Goal: Task Accomplishment & Management: Manage account settings

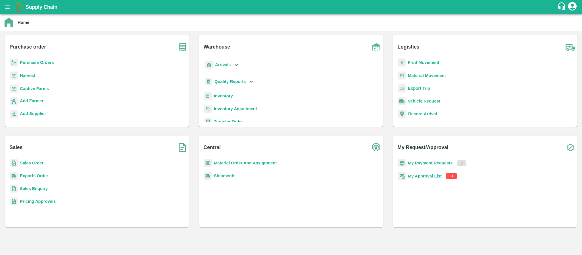
click at [430, 176] on b "My Approval List" at bounding box center [425, 176] width 34 height 5
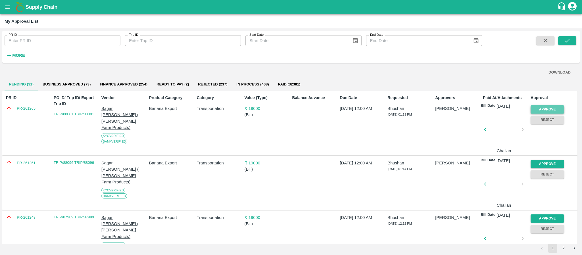
click at [549, 109] on button "Approve" at bounding box center [548, 109] width 34 height 8
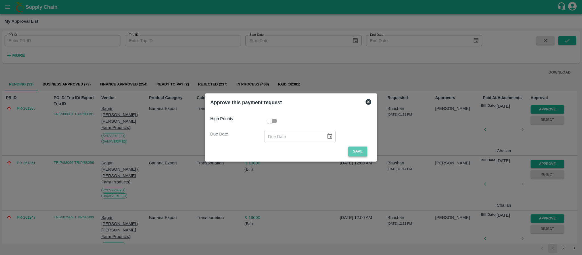
click at [364, 151] on button "Save" at bounding box center [357, 152] width 19 height 10
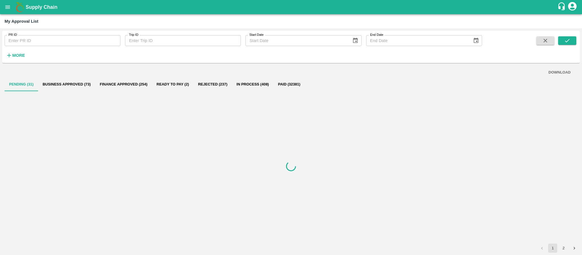
click at [22, 58] on h6 "More" at bounding box center [18, 55] width 13 height 7
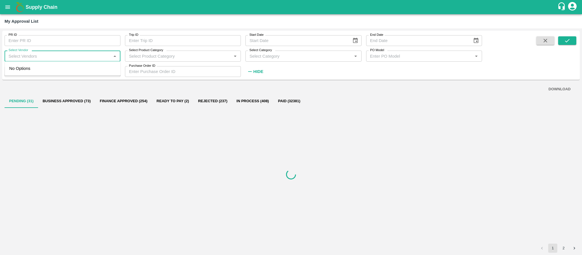
click at [37, 55] on input "Select Vendor" at bounding box center [57, 55] width 103 height 7
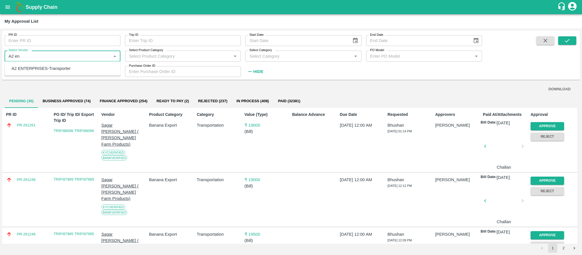
click at [41, 65] on div "A2 ENTERPRISES-Transporter" at bounding box center [41, 68] width 59 height 6
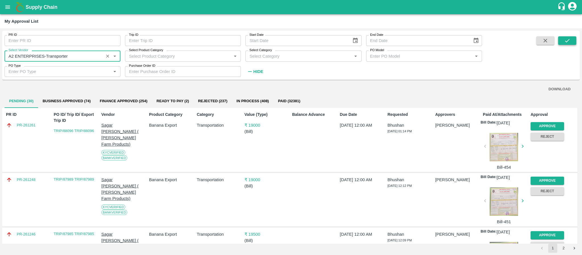
type input "A2 ENTERPRISES-Transporter"
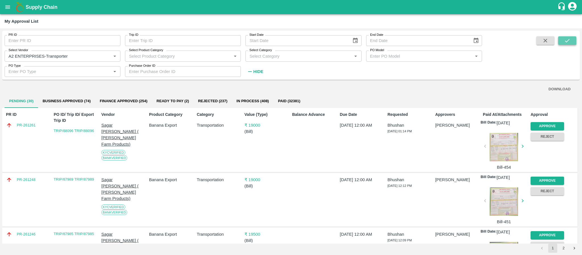
click at [568, 38] on icon "submit" at bounding box center [567, 41] width 6 height 6
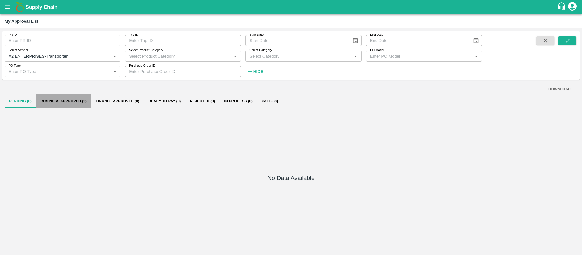
click at [75, 103] on button "Business Approved (9)" at bounding box center [63, 101] width 55 height 14
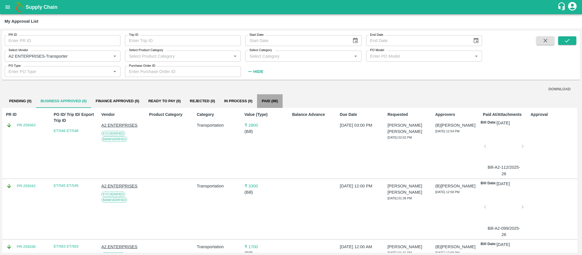
click at [260, 102] on button "Paid (88)" at bounding box center [270, 101] width 26 height 14
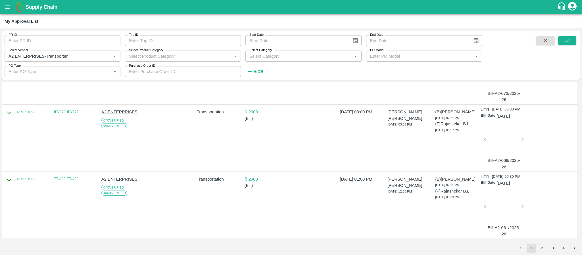
scroll to position [1703, 0]
click at [545, 249] on button "2" at bounding box center [542, 248] width 9 height 9
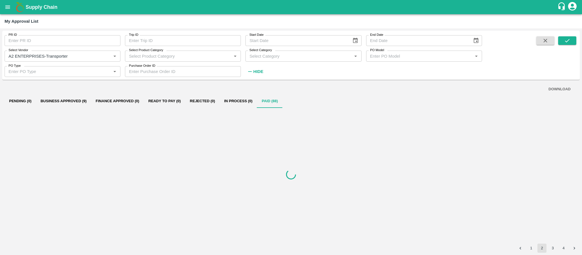
scroll to position [0, 0]
